Goal: Browse casually

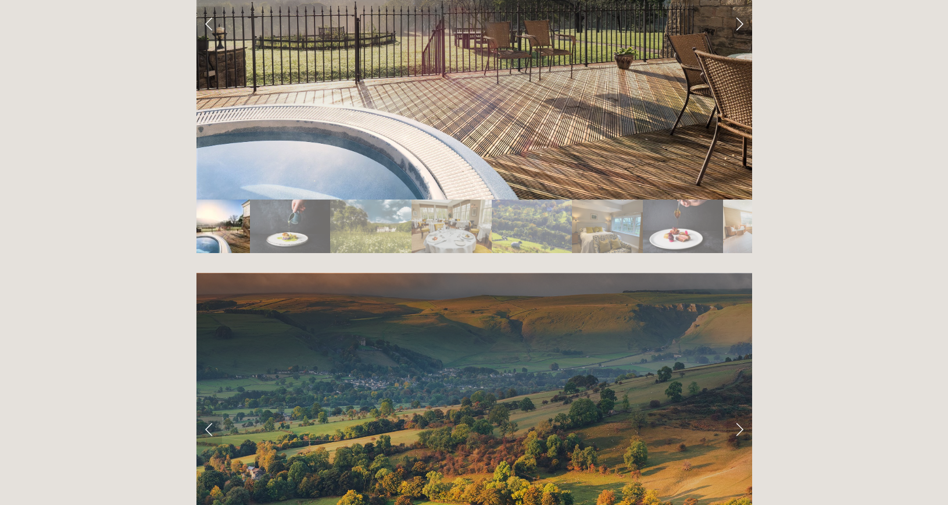
scroll to position [1852, 0]
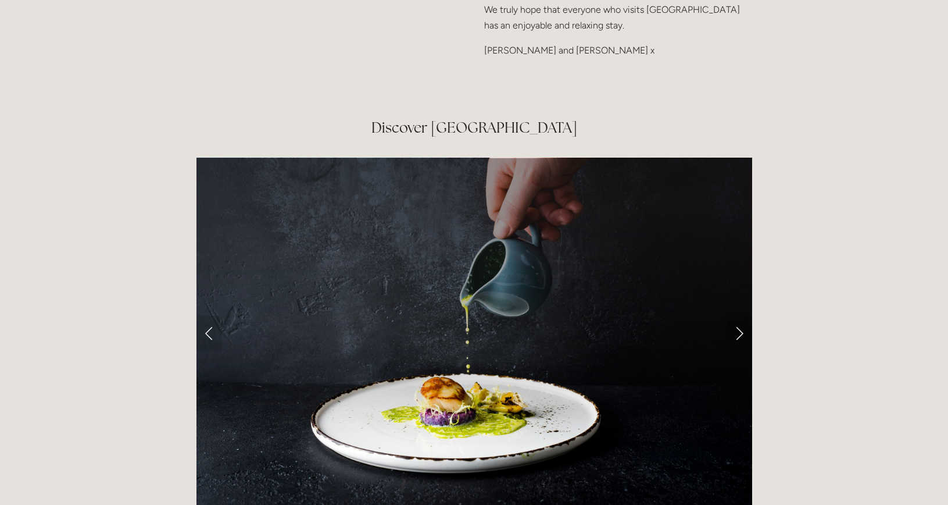
click at [736, 316] on link "Next Slide" at bounding box center [740, 333] width 26 height 35
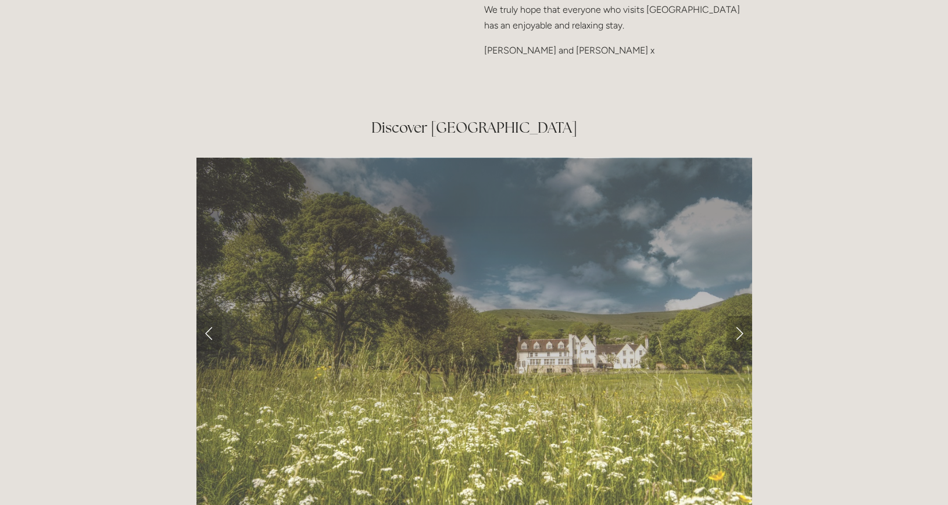
click at [736, 316] on link "Next Slide" at bounding box center [740, 333] width 26 height 35
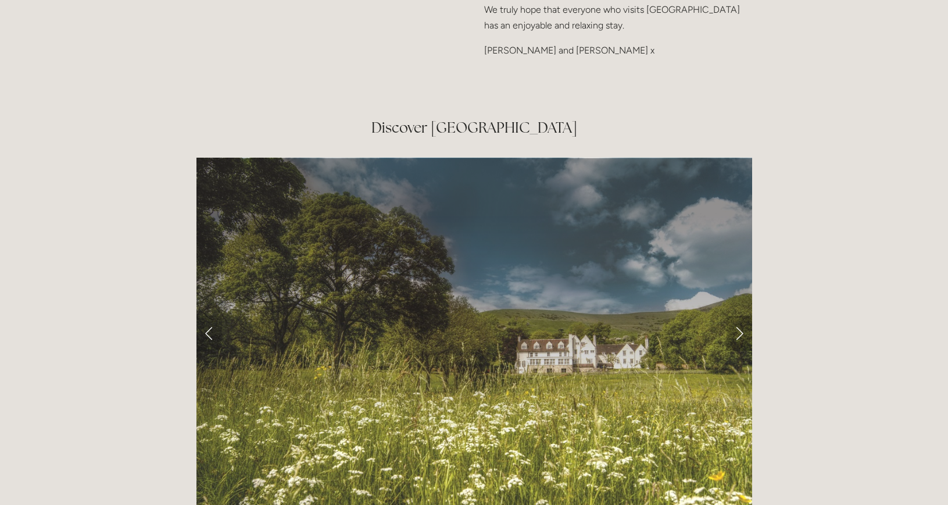
click at [742, 316] on link "Next Slide" at bounding box center [740, 333] width 26 height 35
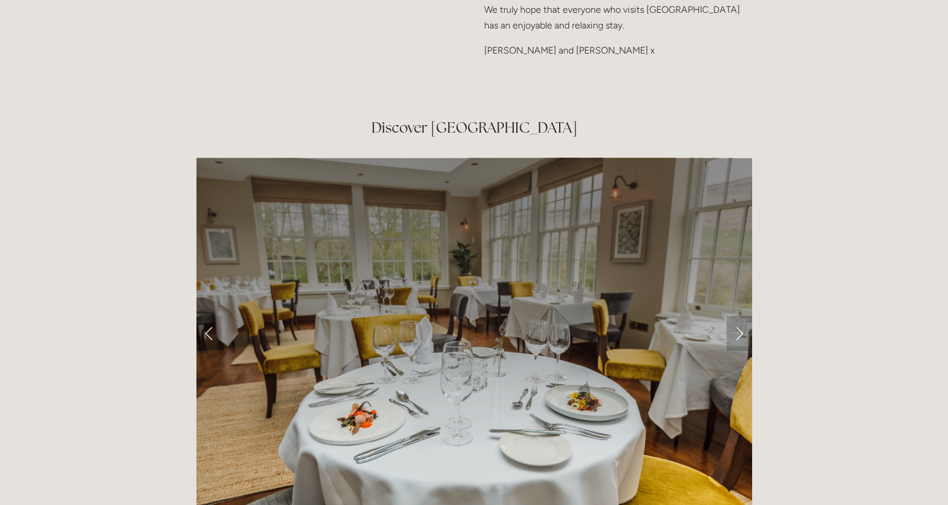
click at [742, 316] on link "Next Slide" at bounding box center [740, 333] width 26 height 35
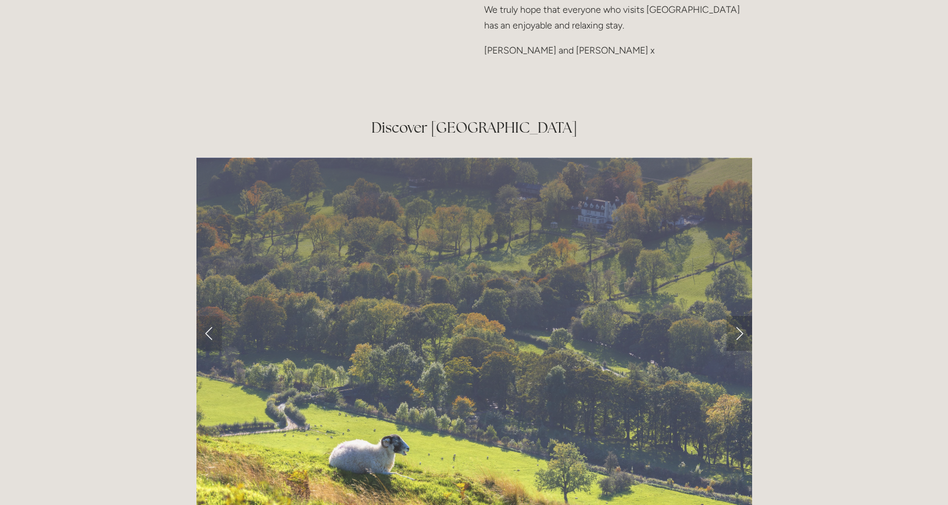
click at [742, 316] on link "Next Slide" at bounding box center [740, 333] width 26 height 35
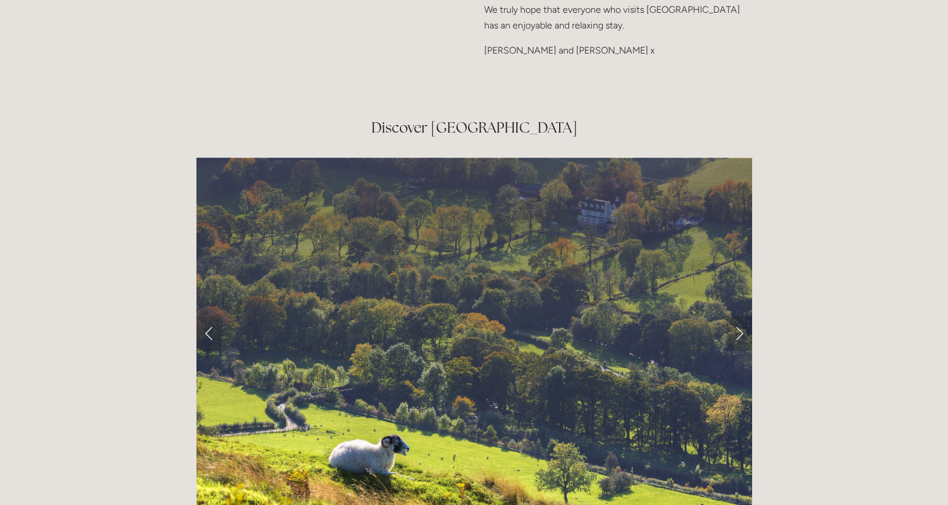
click at [742, 316] on link "Next Slide" at bounding box center [740, 333] width 26 height 35
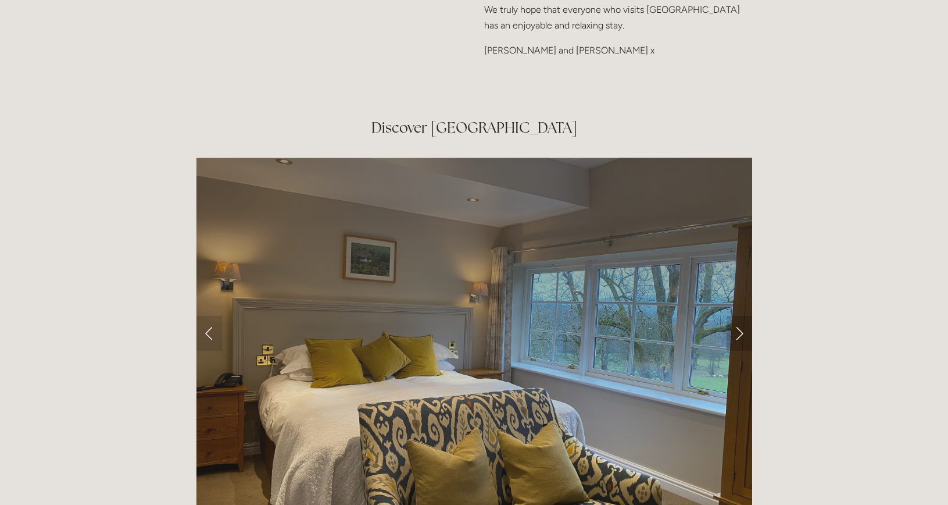
click at [741, 316] on link "Next Slide" at bounding box center [740, 333] width 26 height 35
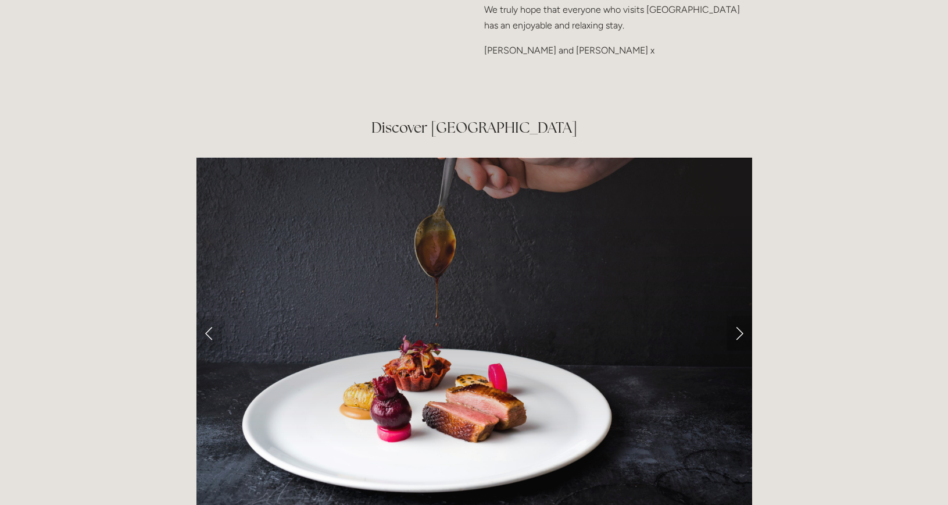
click at [741, 316] on link "Next Slide" at bounding box center [740, 333] width 26 height 35
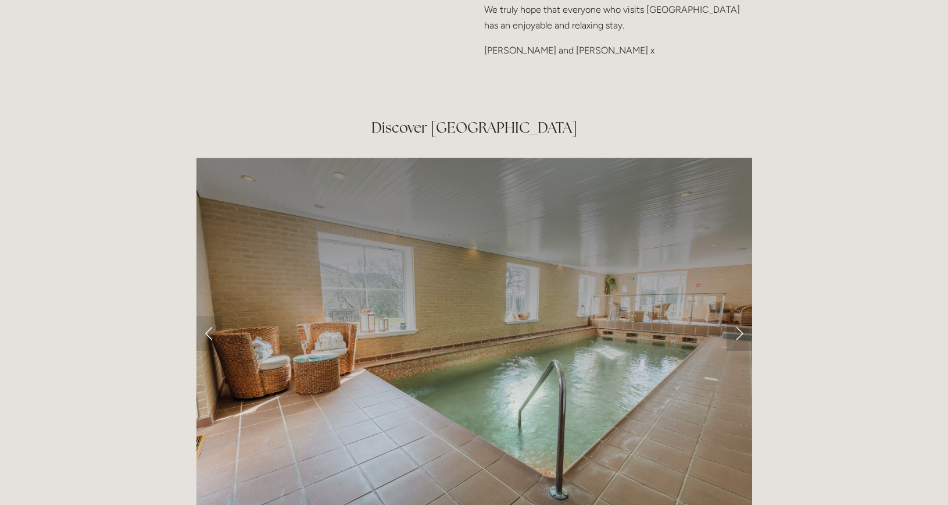
click at [741, 316] on link "Next Slide" at bounding box center [740, 333] width 26 height 35
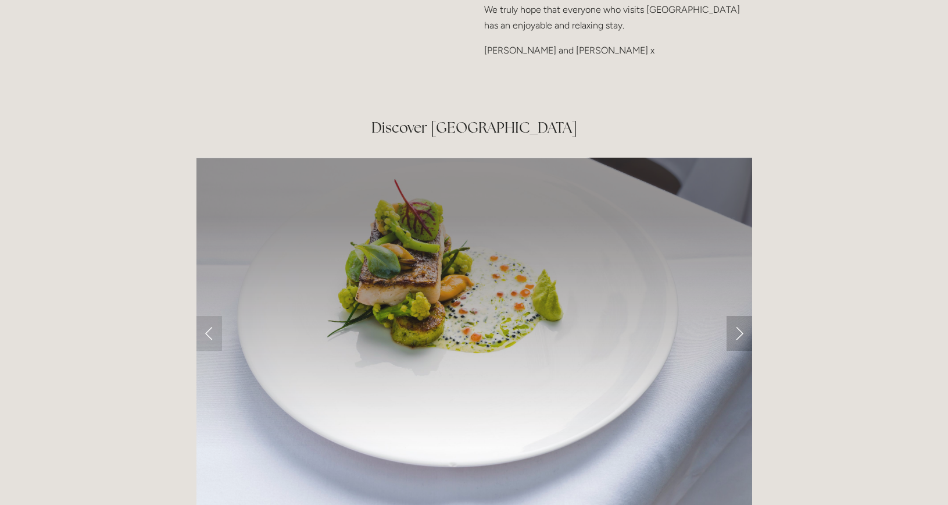
click at [741, 316] on link "Next Slide" at bounding box center [740, 333] width 26 height 35
